Goal: Information Seeking & Learning: Compare options

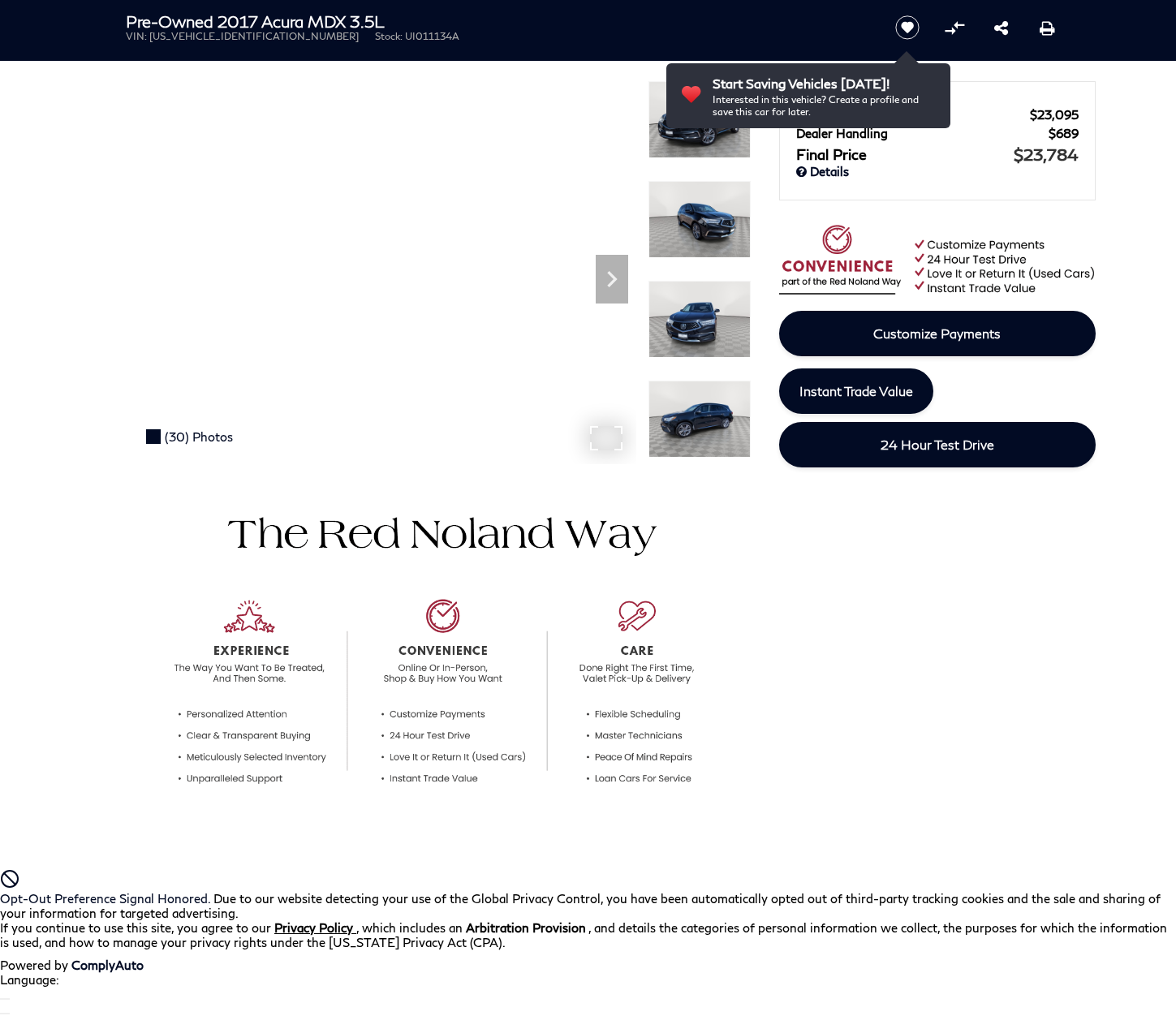
click at [186, 437] on div "(30) Photos" at bounding box center [189, 437] width 103 height 31
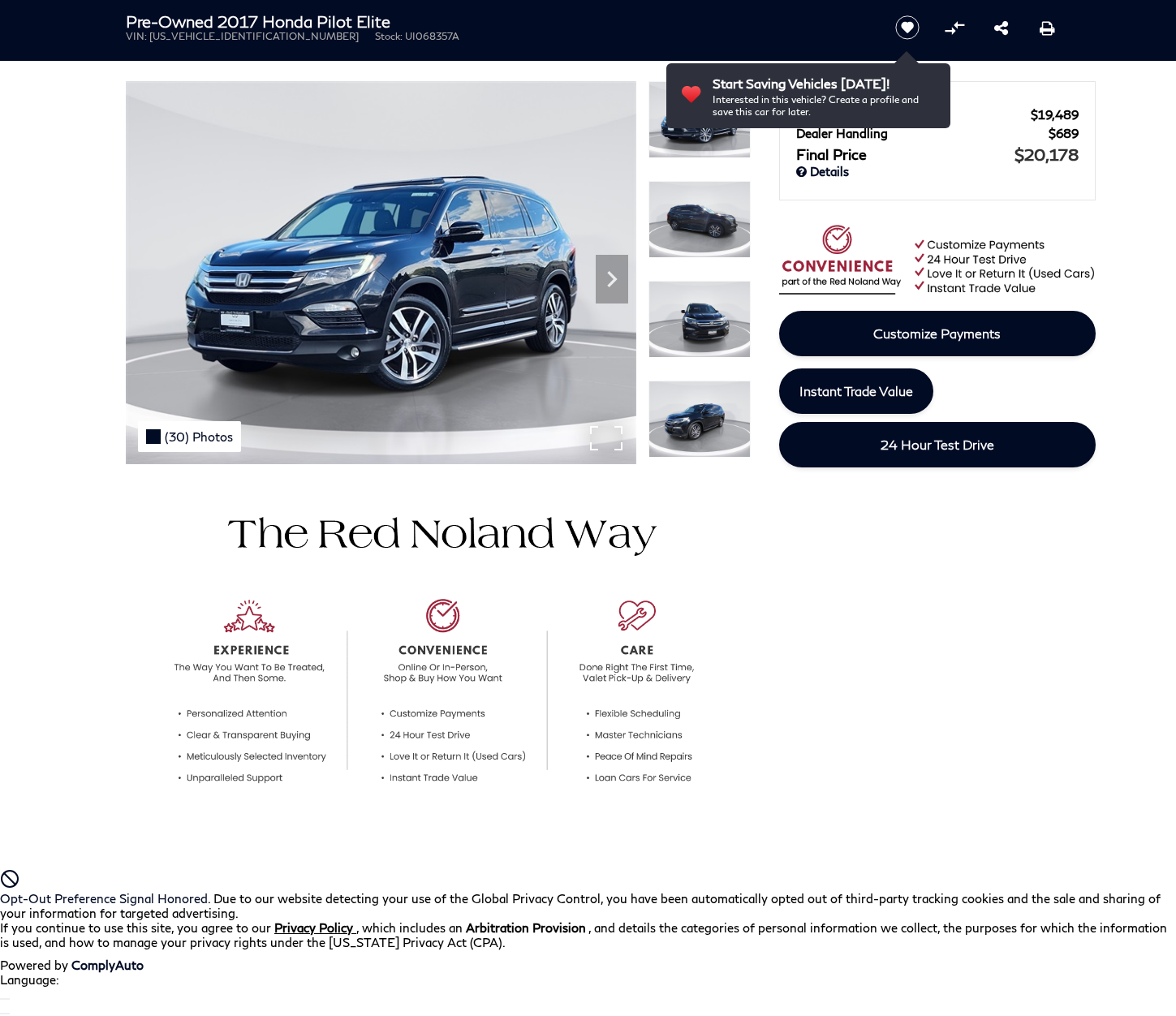
click at [186, 436] on div "(30) Photos" at bounding box center [189, 437] width 103 height 31
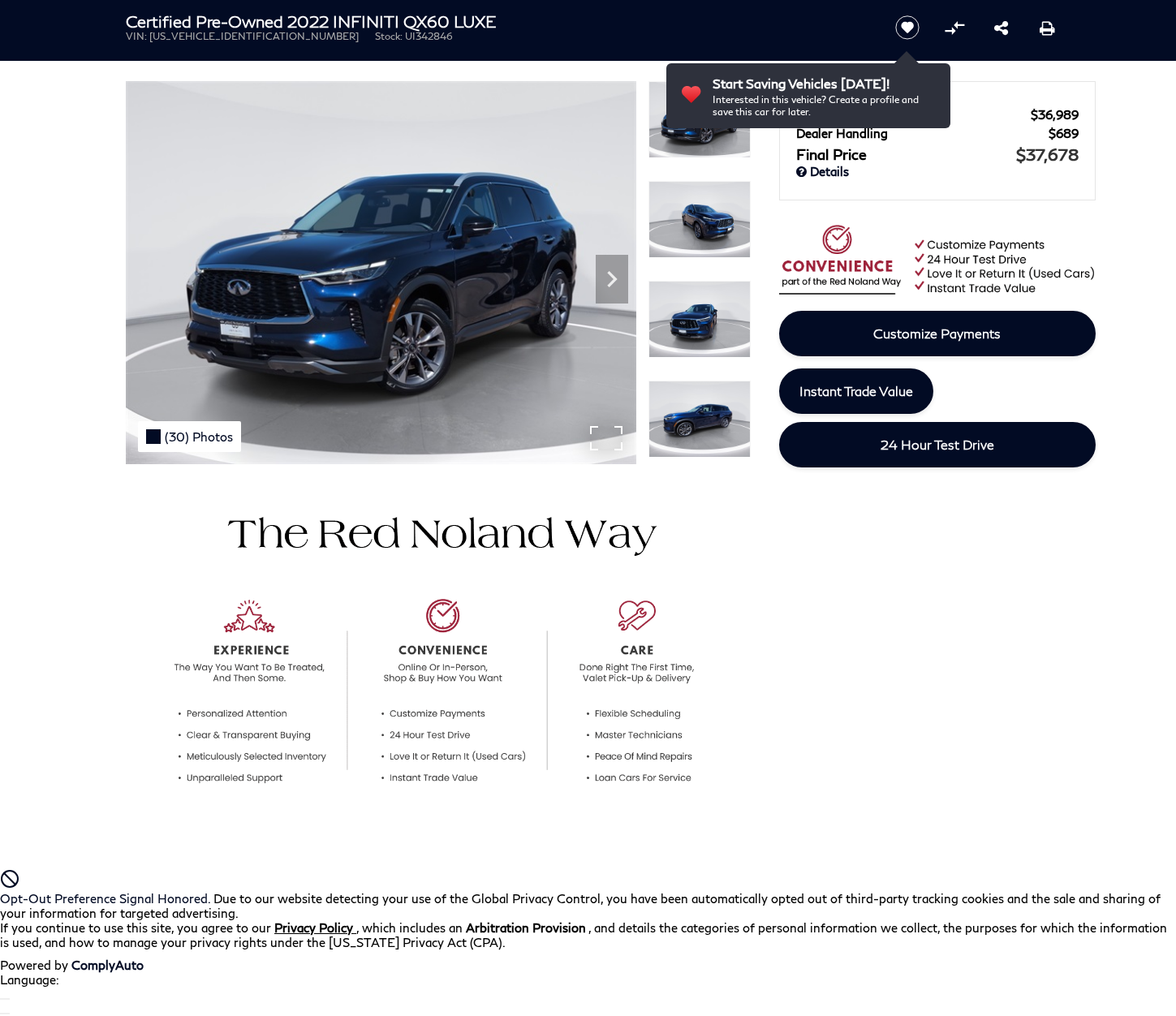
click at [186, 436] on div "(30) Photos" at bounding box center [189, 437] width 103 height 31
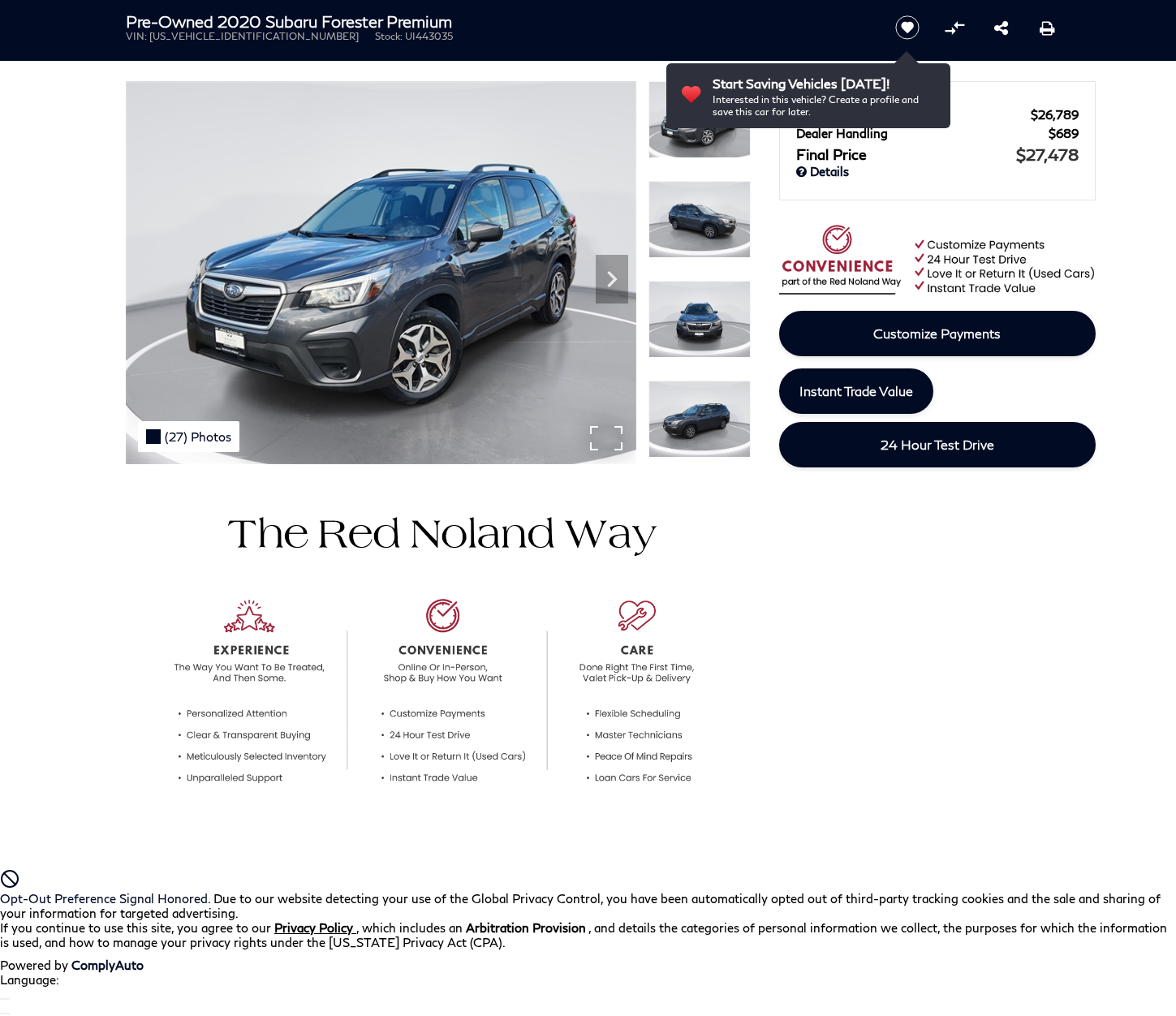
click at [186, 436] on div "(27) Photos" at bounding box center [188, 437] width 101 height 31
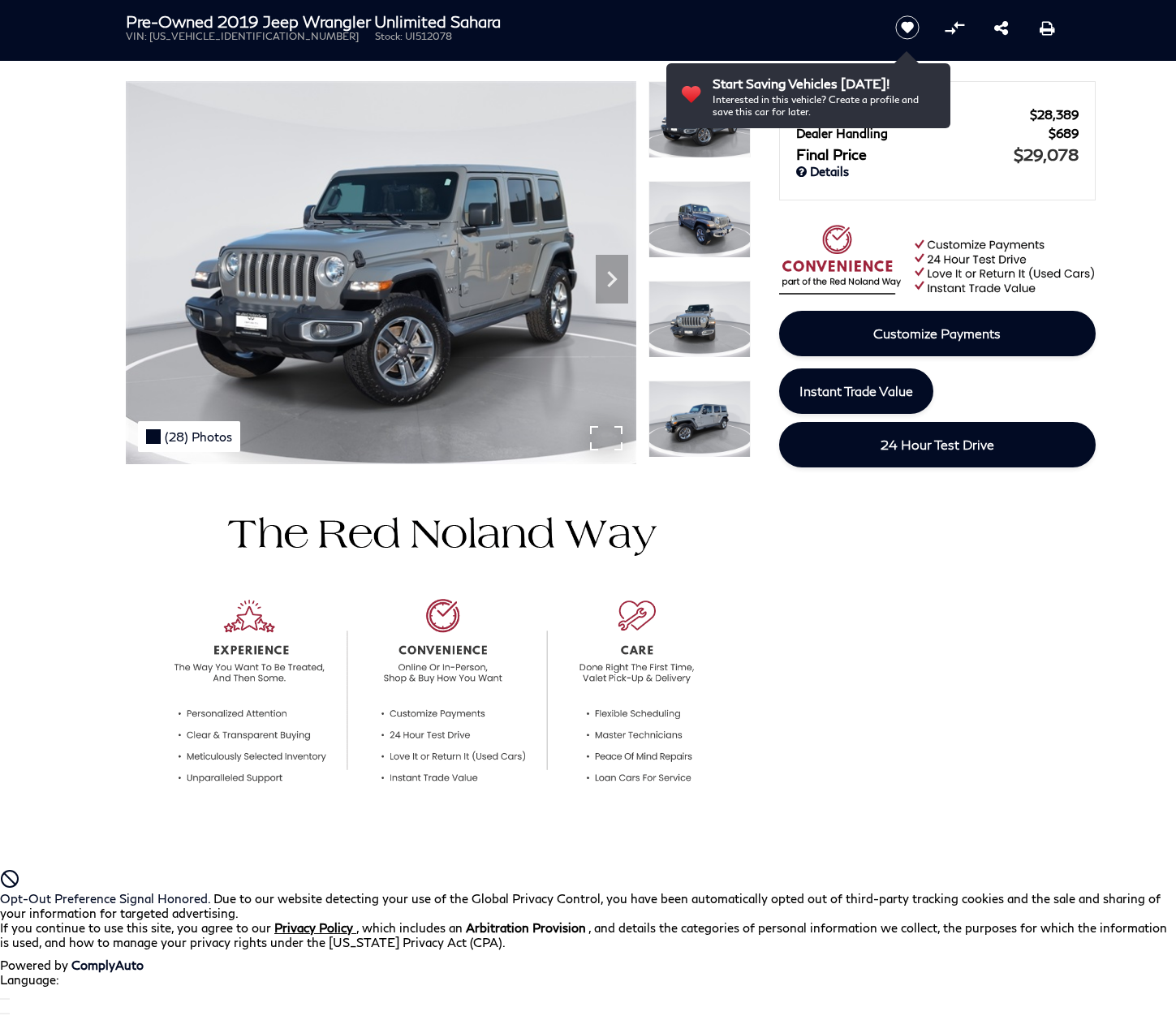
click at [186, 436] on div "(28) Photos" at bounding box center [189, 437] width 102 height 31
